Goal: Navigation & Orientation: Find specific page/section

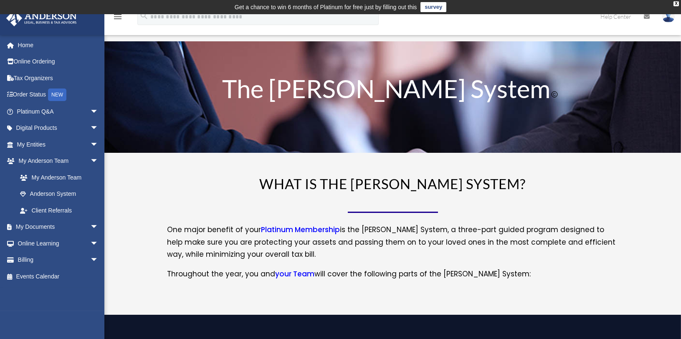
click at [673, 23] on link at bounding box center [668, 16] width 25 height 37
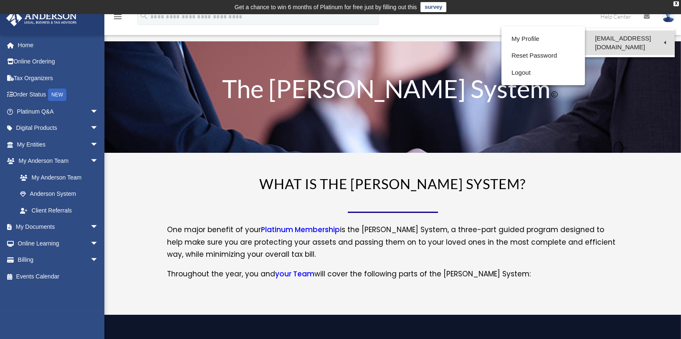
click at [640, 37] on link "[EMAIL_ADDRESS][DOMAIN_NAME]" at bounding box center [630, 42] width 90 height 25
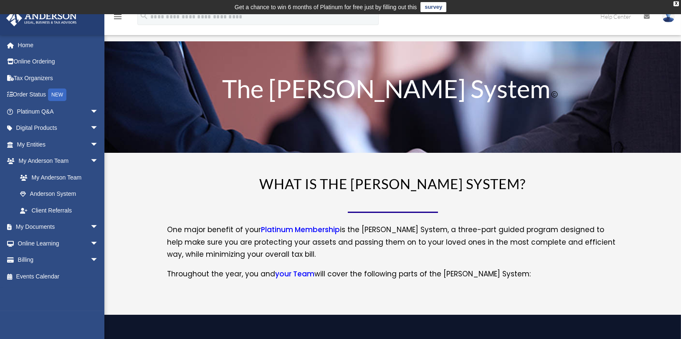
click at [668, 18] on img at bounding box center [668, 16] width 13 height 12
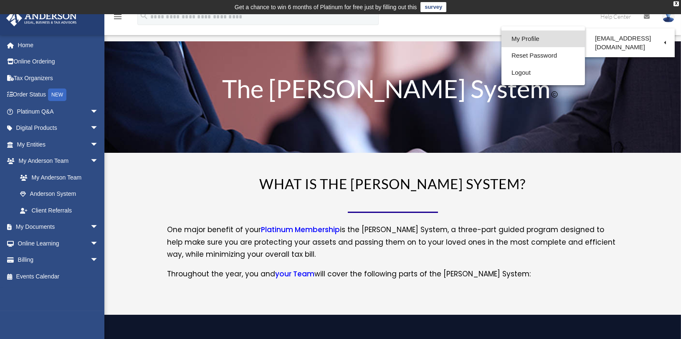
click at [527, 36] on link "My Profile" at bounding box center [542, 38] width 83 height 17
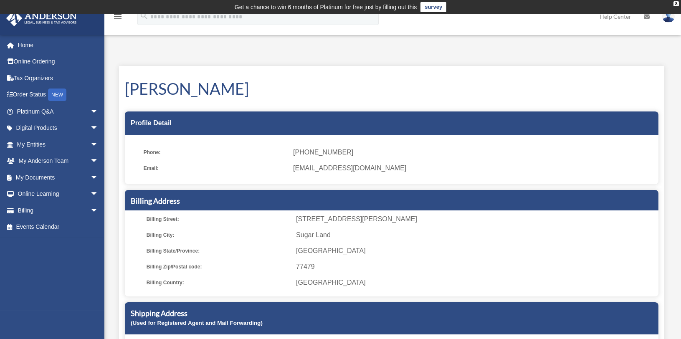
drag, startPoint x: 498, startPoint y: 72, endPoint x: 383, endPoint y: 72, distance: 114.7
click at [498, 72] on div "Eduard Alterson Profile Detail Phone: (832) 864-8788 Email: business.developmen…" at bounding box center [391, 246] width 545 height 360
click at [34, 159] on link "My Anderson Team arrow_drop_down" at bounding box center [58, 161] width 105 height 17
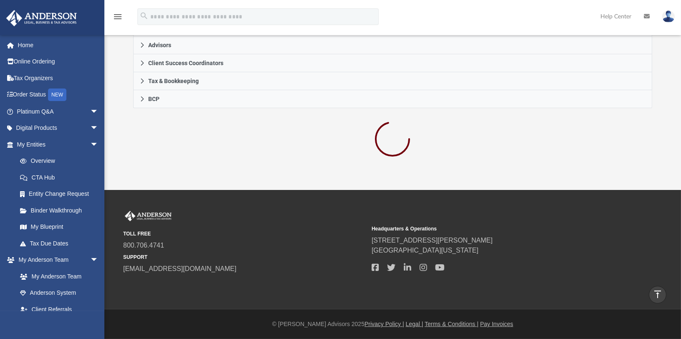
scroll to position [261, 0]
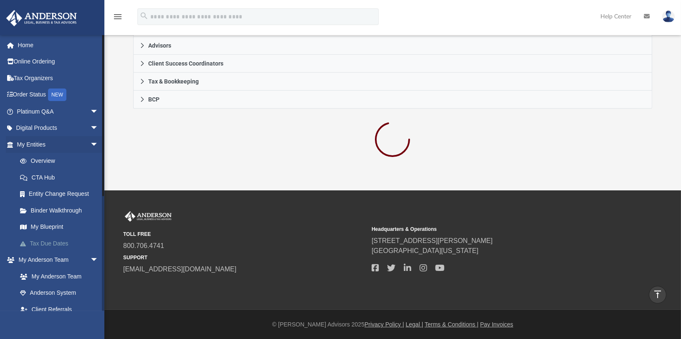
click at [35, 243] on link "Tax Due Dates" at bounding box center [61, 243] width 99 height 17
click at [40, 177] on link "CTA Hub" at bounding box center [61, 177] width 99 height 17
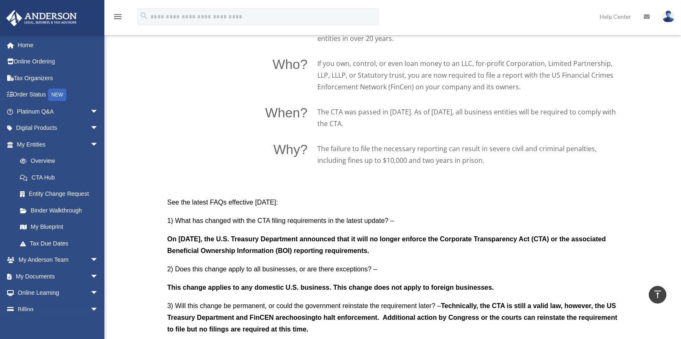
scroll to position [612, 0]
click at [93, 259] on span "arrow_drop_down" at bounding box center [98, 260] width 17 height 17
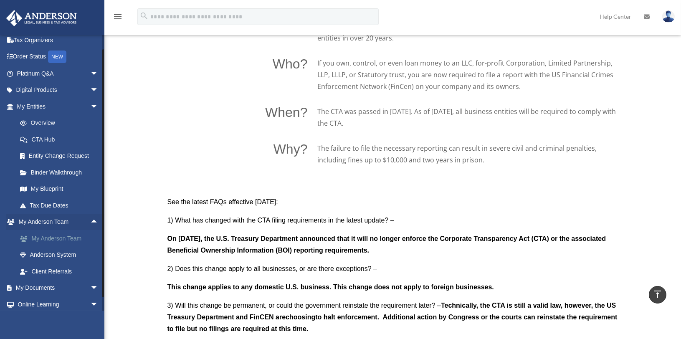
scroll to position [0, 0]
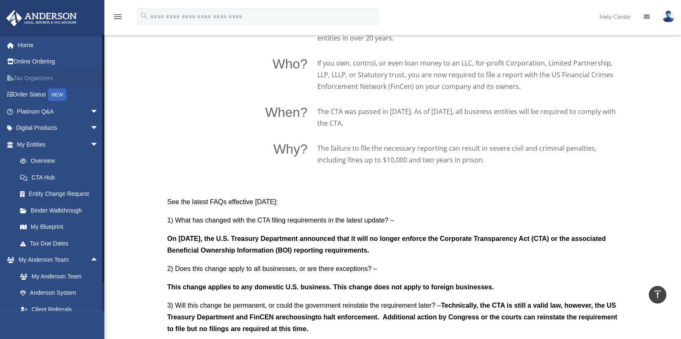
click at [47, 77] on link "Tax Organizers" at bounding box center [58, 78] width 105 height 17
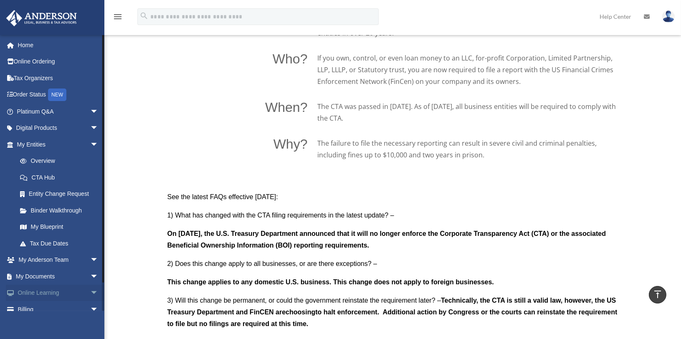
scroll to position [614, 0]
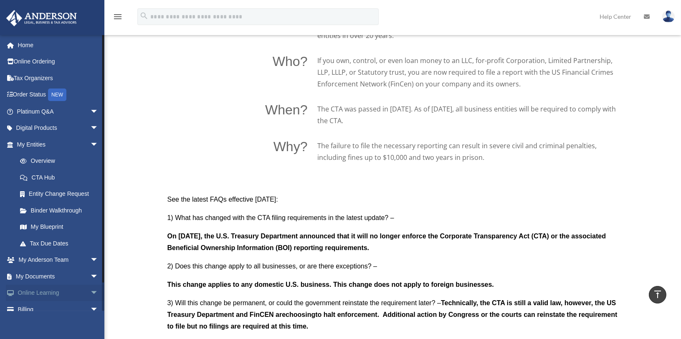
click at [58, 289] on link "Online Learning arrow_drop_down" at bounding box center [58, 293] width 105 height 17
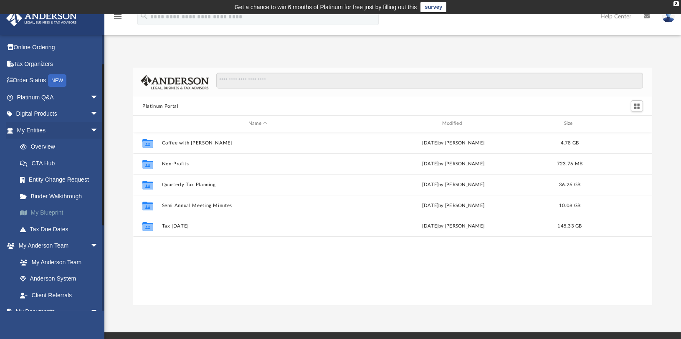
scroll to position [10, 0]
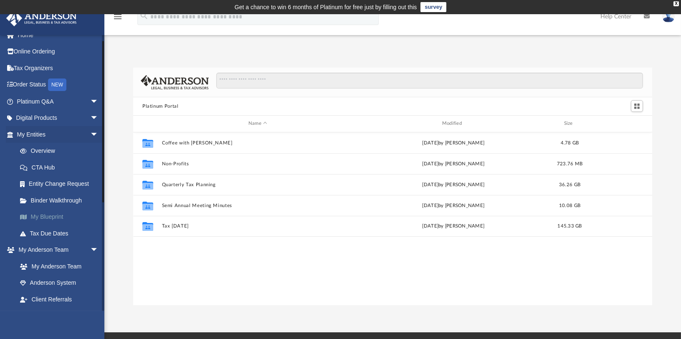
click at [40, 115] on link "Digital Products arrow_drop_down" at bounding box center [58, 118] width 105 height 17
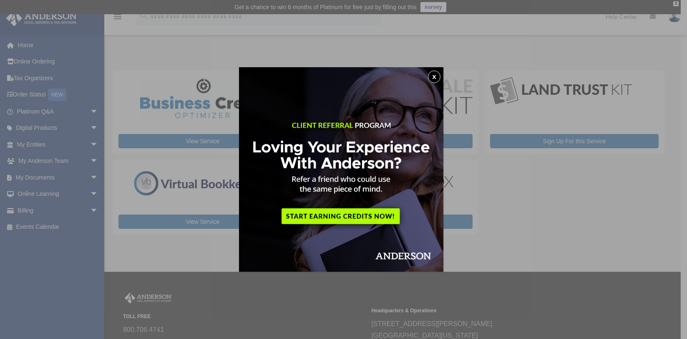
click at [438, 76] on button "x" at bounding box center [434, 77] width 13 height 13
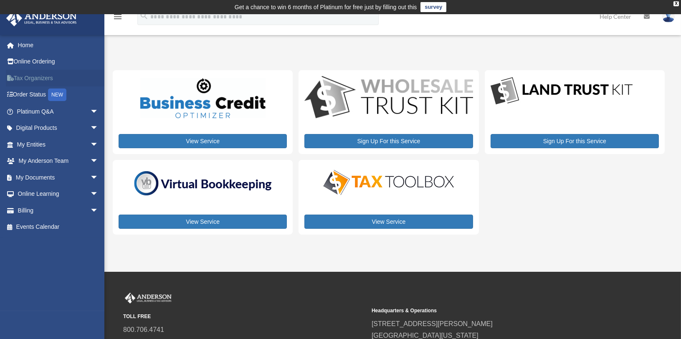
click at [55, 73] on link "Tax Organizers" at bounding box center [58, 78] width 105 height 17
click at [674, 3] on div "X" at bounding box center [675, 3] width 5 height 5
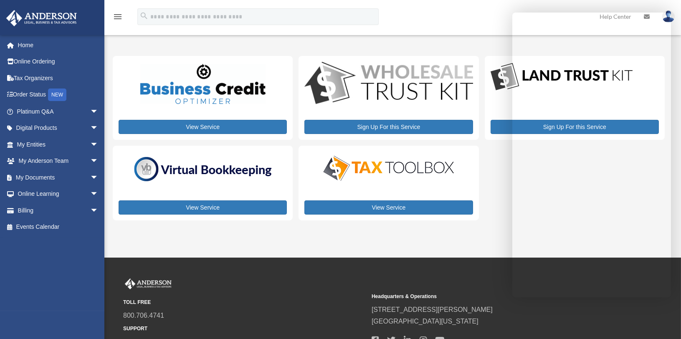
click at [463, 277] on div "TOLL FREE 800.706.4741 SUPPORT [EMAIL_ADDRESS][DOMAIN_NAME] Headquarters & Oper…" at bounding box center [340, 320] width 681 height 126
